Goal: Task Accomplishment & Management: Manage account settings

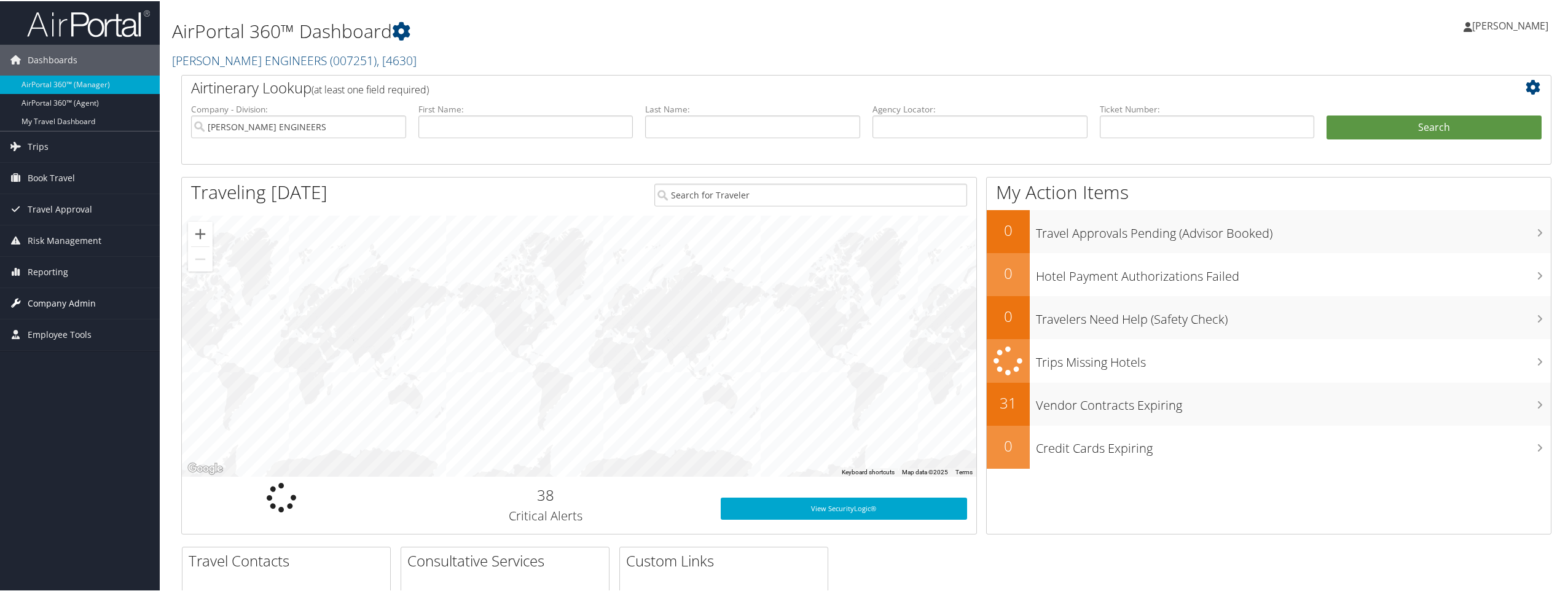
click at [60, 300] on span "Company Admin" at bounding box center [62, 302] width 68 height 30
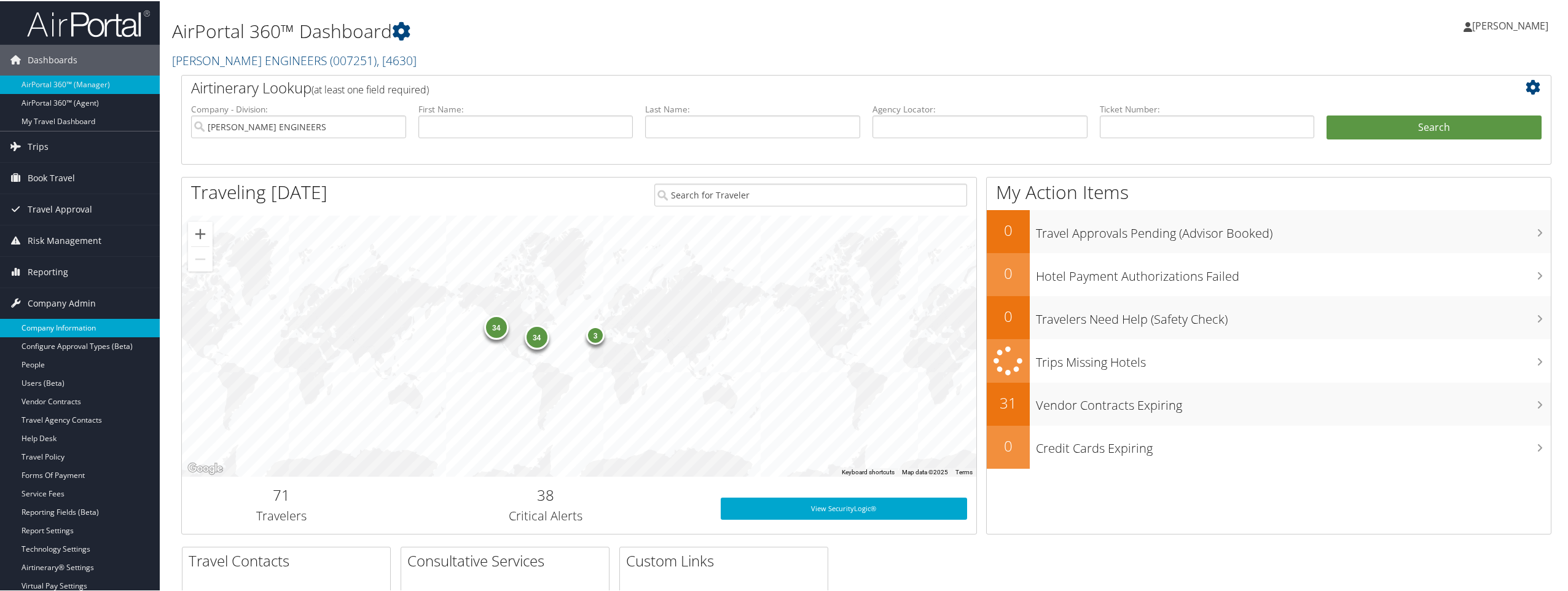
click at [83, 328] on link "Company Information" at bounding box center [79, 327] width 160 height 19
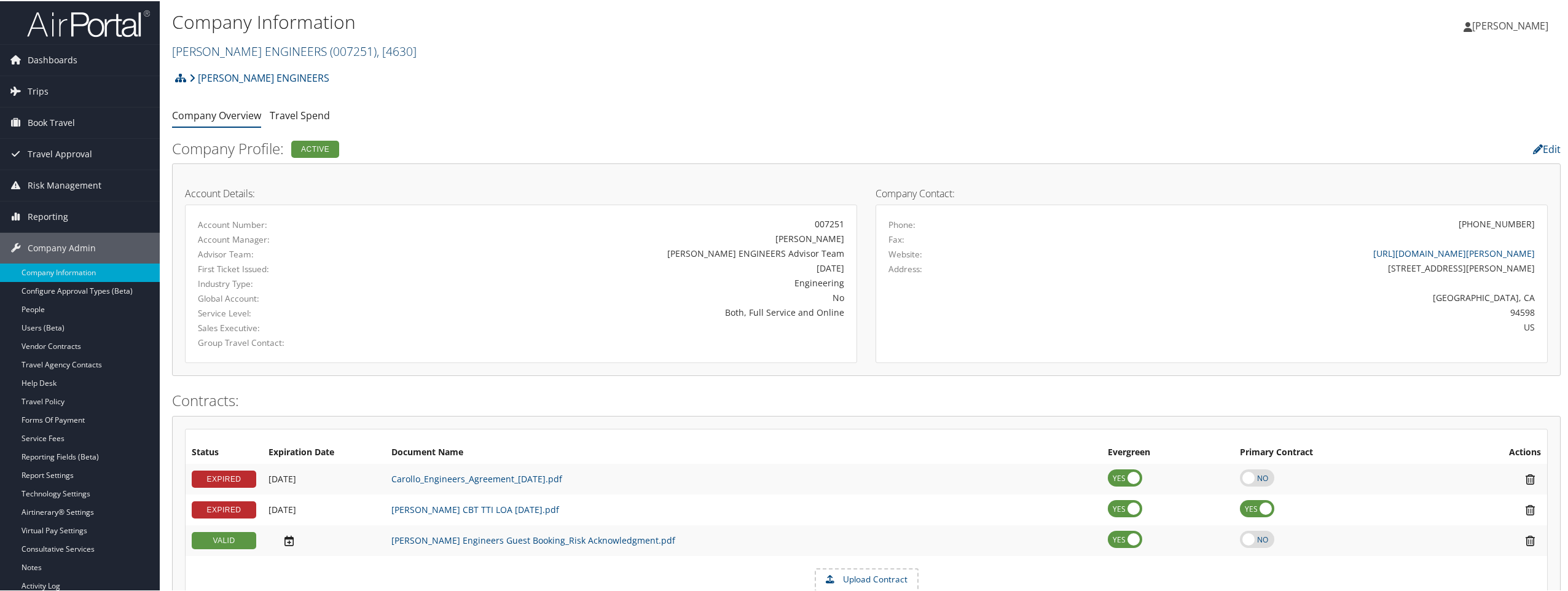
click at [377, 49] on span ", [ 4630 ]" at bounding box center [397, 50] width 40 height 17
click at [288, 72] on input "search" at bounding box center [254, 73] width 162 height 23
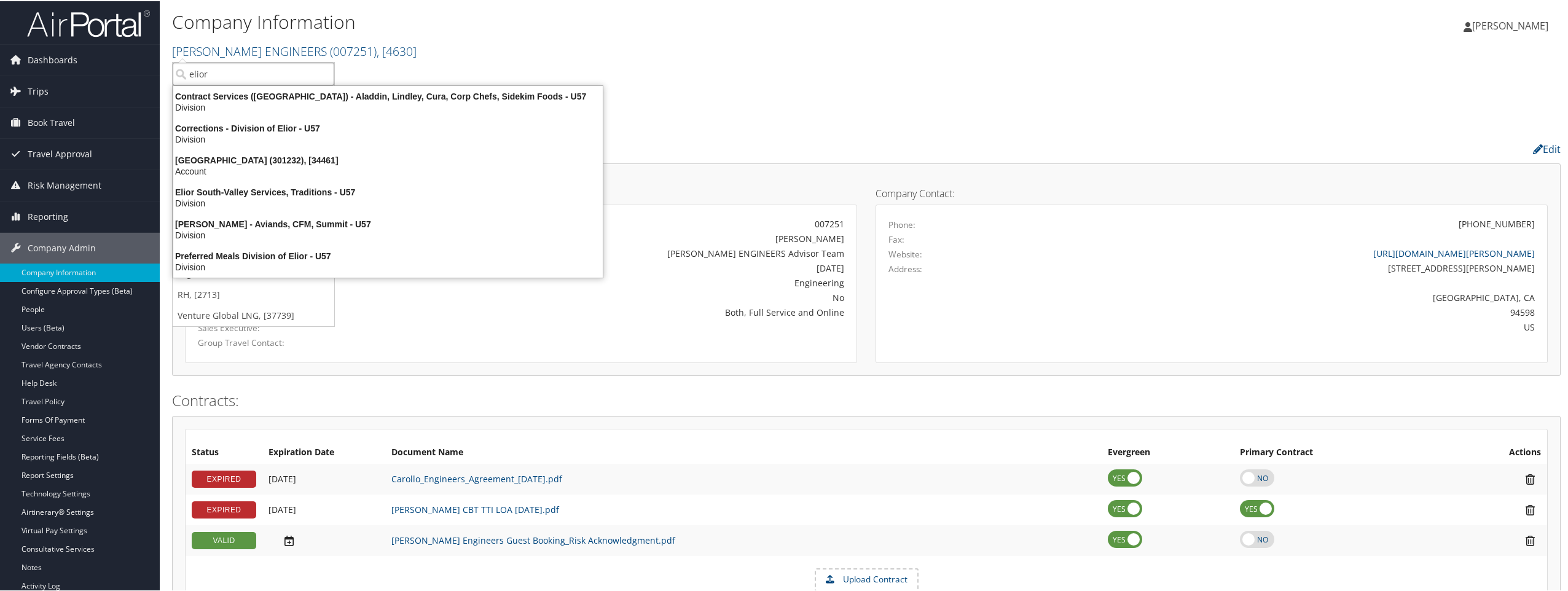
type input "elior"
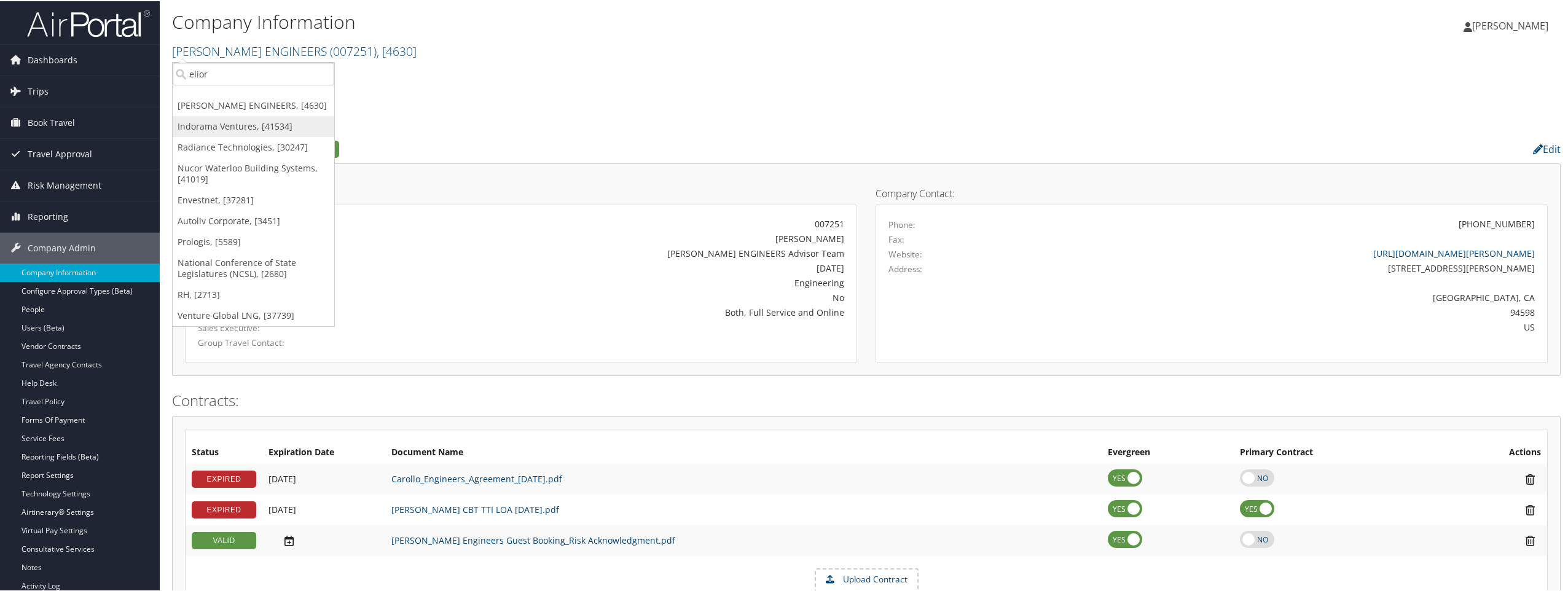
click at [181, 123] on link "Indorama Ventures, [41534]" at bounding box center [254, 125] width 162 height 21
click at [377, 49] on span ", [ 4630 ]" at bounding box center [397, 50] width 40 height 17
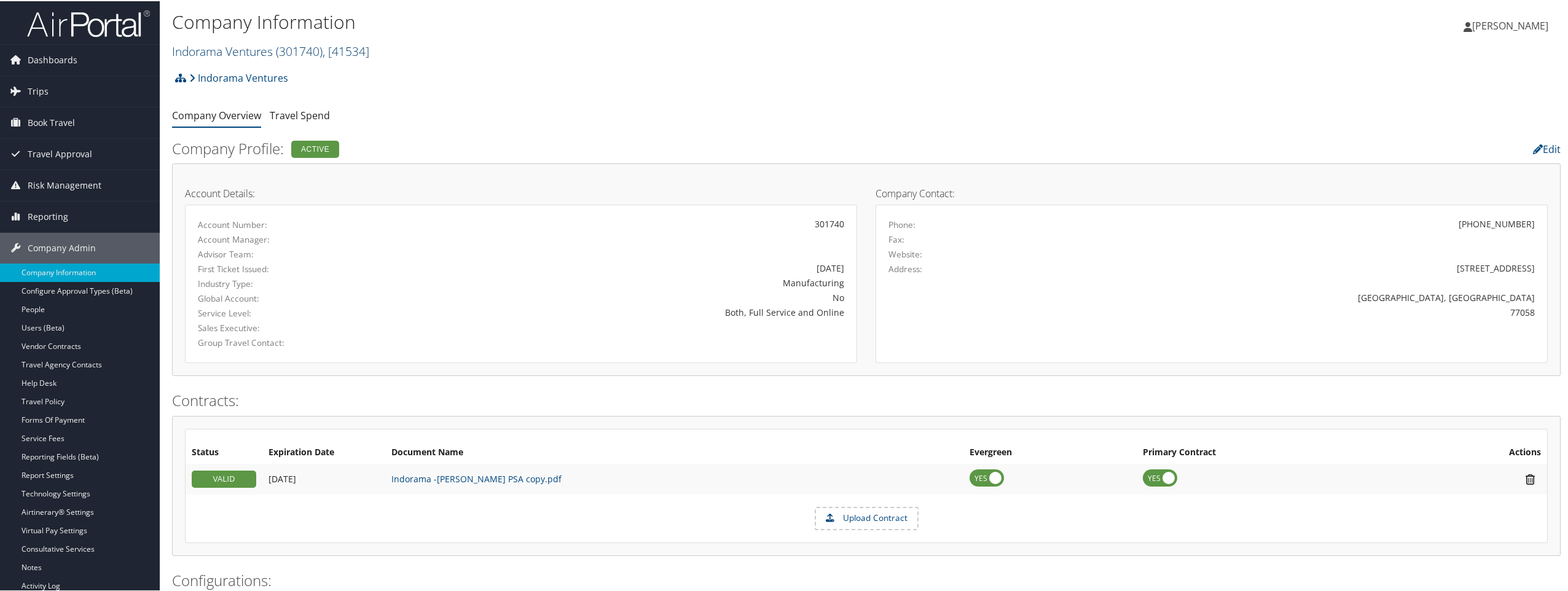
click at [344, 54] on span ", [ 41534 ]" at bounding box center [346, 50] width 47 height 17
click at [308, 71] on input "search" at bounding box center [254, 73] width 162 height 23
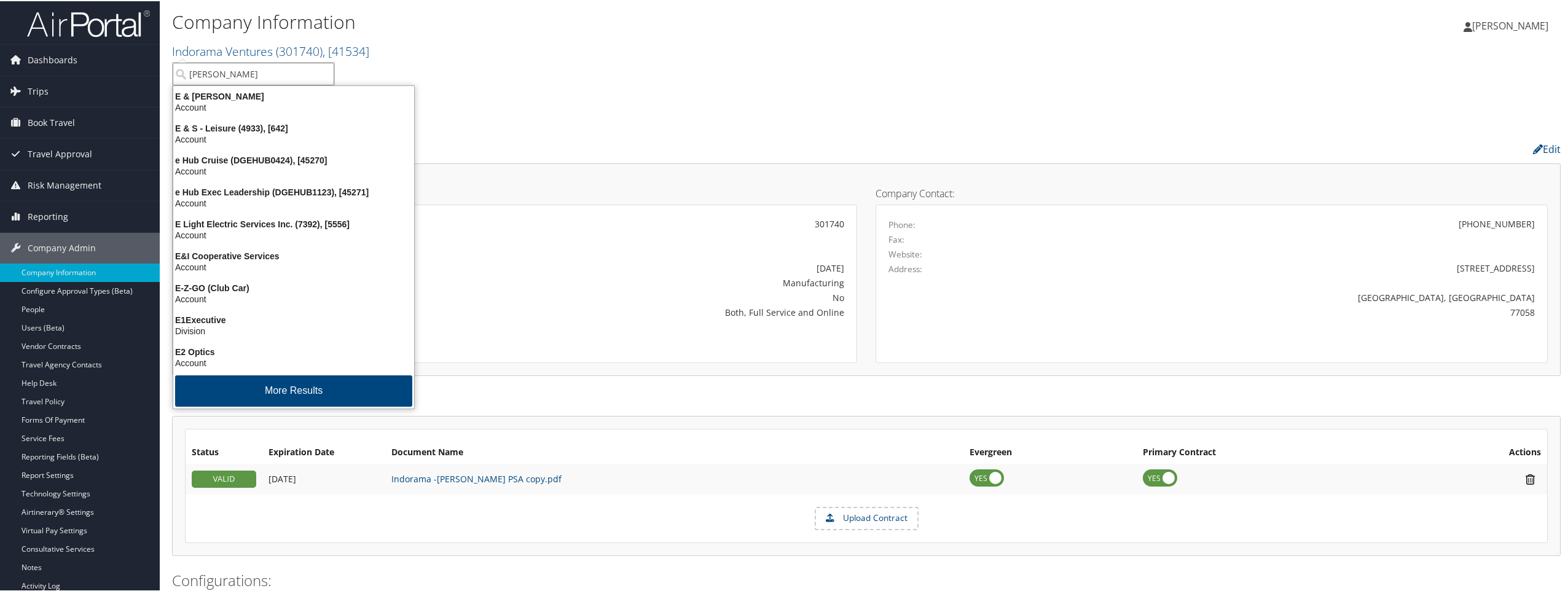
type input "ELIOR"
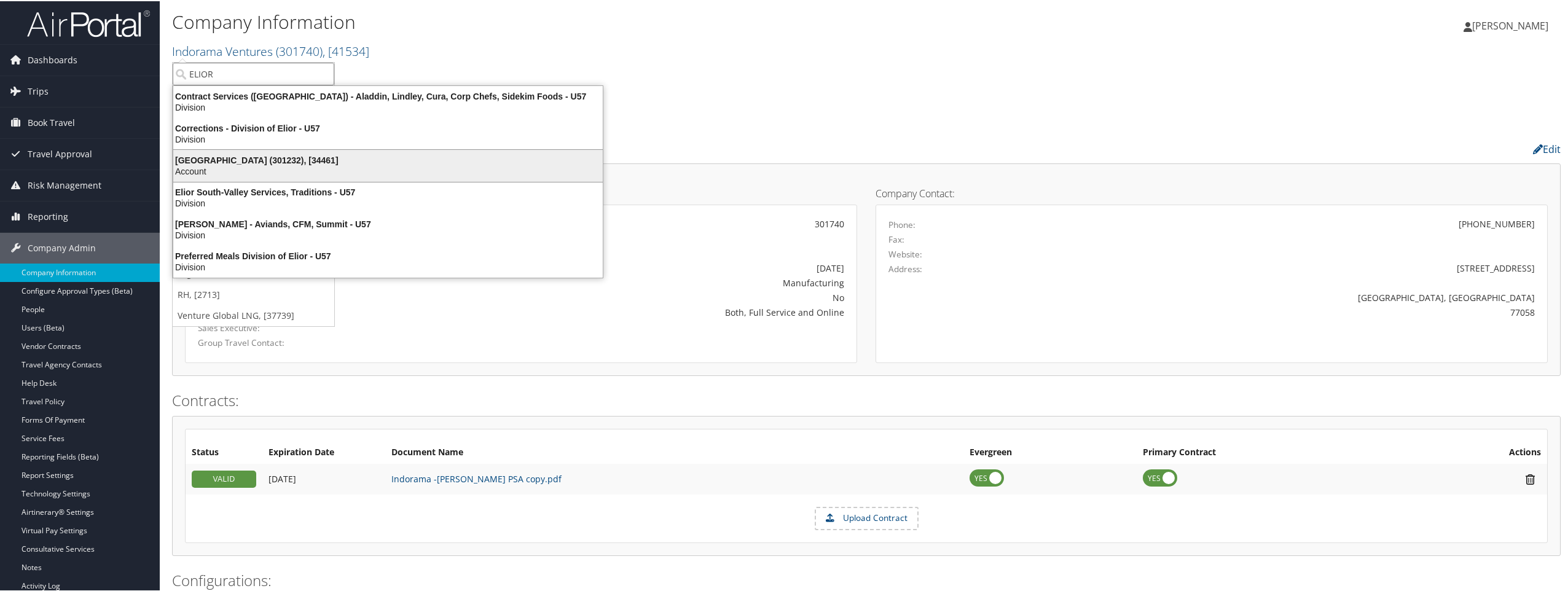
click at [221, 158] on div "Elior North America (301232), [34461]" at bounding box center [387, 159] width 444 height 11
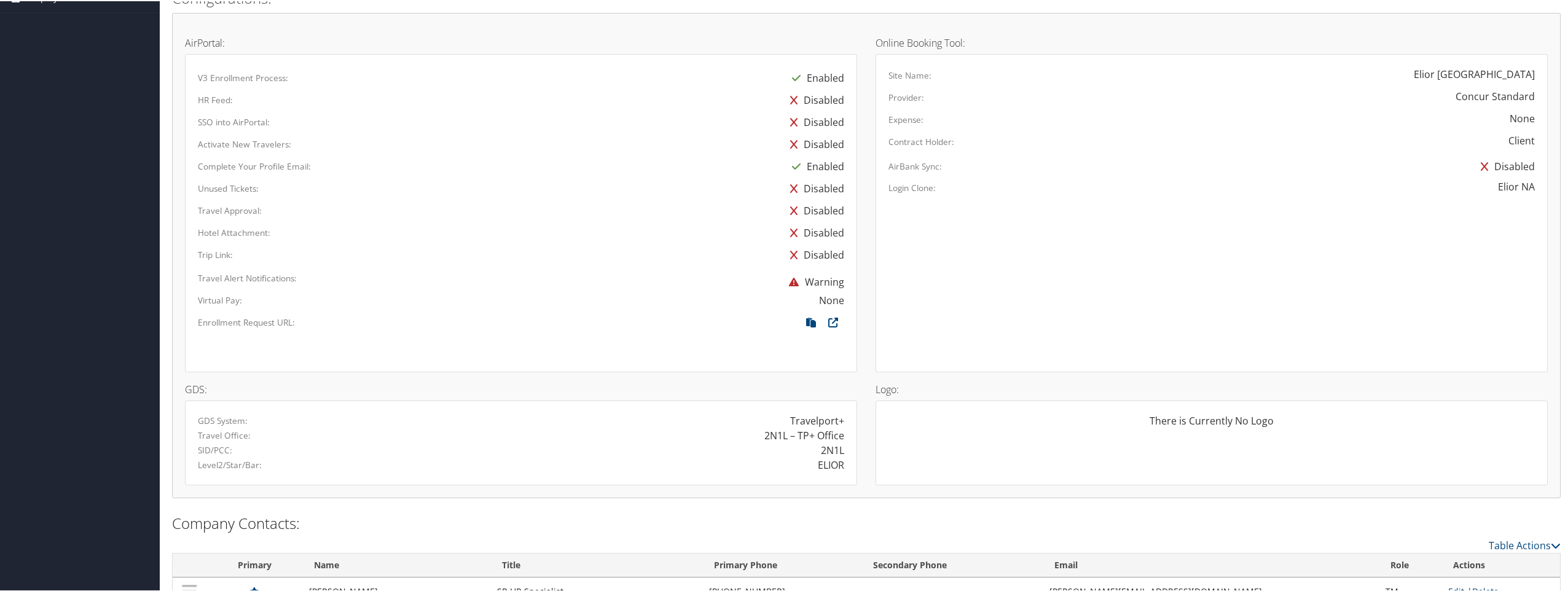
scroll to position [614, 0]
click at [807, 319] on icon at bounding box center [810, 323] width 22 height 16
